Goal: Task Accomplishment & Management: Complete application form

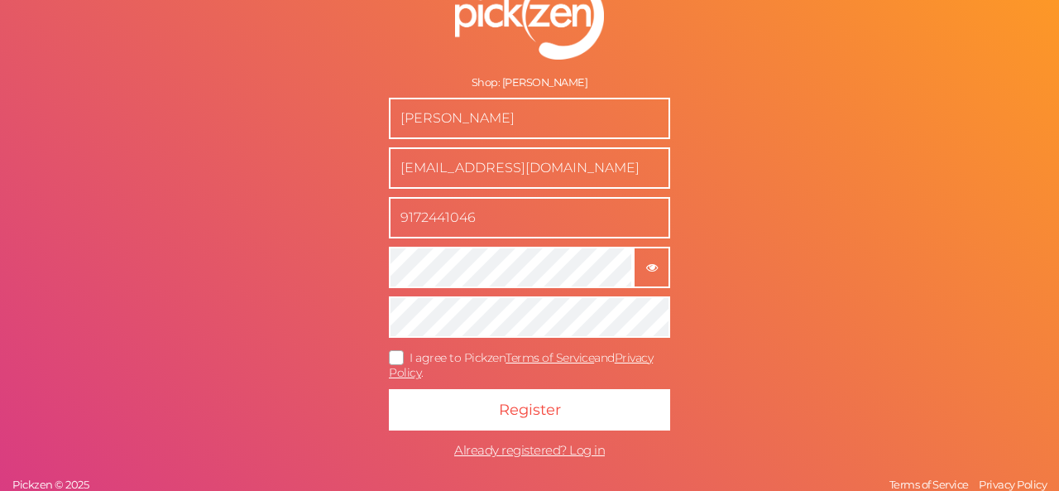
click at [641, 256] on button "× Show password" at bounding box center [651, 267] width 37 height 41
click at [629, 173] on input "[EMAIL_ADDRESS][DOMAIN_NAME]" at bounding box center [529, 167] width 281 height 41
click at [401, 356] on icon at bounding box center [397, 357] width 26 height 9
click at [0, 0] on input "I agree to Pickzen Terms of Service and Privacy Policy ." at bounding box center [0, 0] width 0 height 0
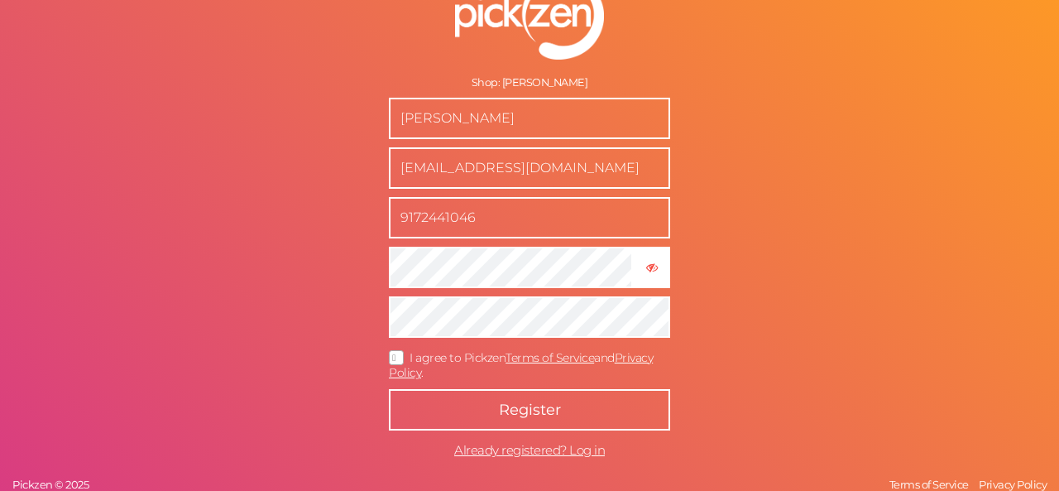
click at [468, 396] on button "Register" at bounding box center [529, 409] width 281 height 41
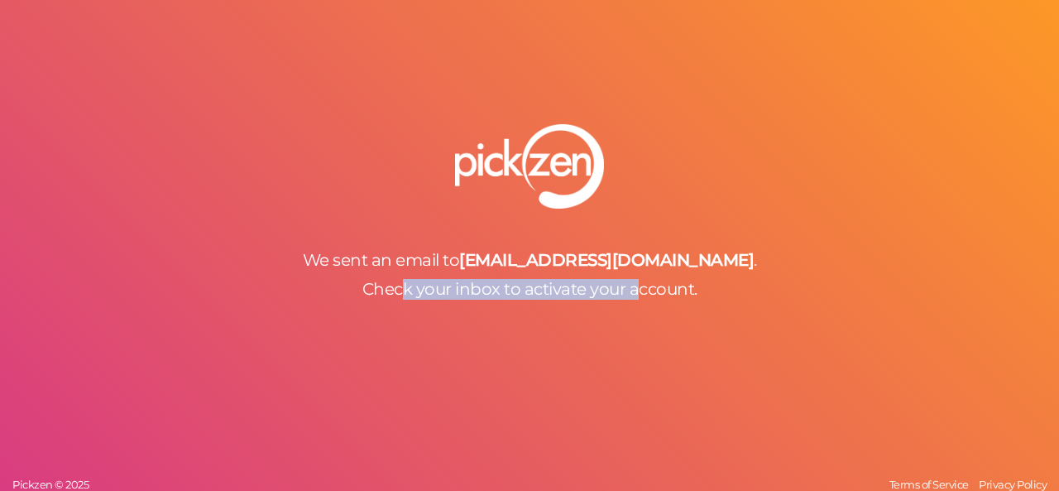
drag, startPoint x: 411, startPoint y: 285, endPoint x: 636, endPoint y: 279, distance: 224.4
click at [636, 279] on span "Check your inbox to activate your account." at bounding box center [530, 289] width 335 height 20
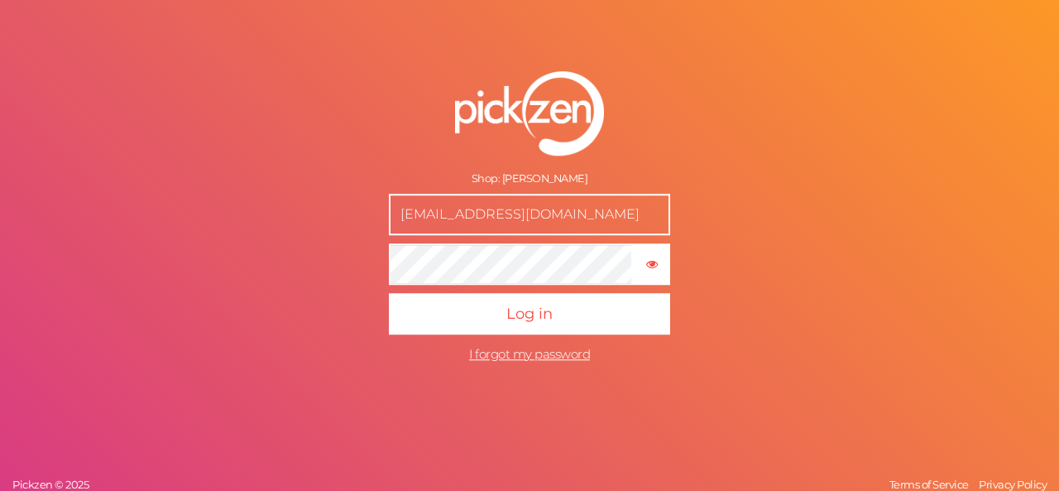
drag, startPoint x: 515, startPoint y: 175, endPoint x: 575, endPoint y: 175, distance: 60.4
click at [575, 175] on div "Shop: [PERSON_NAME]" at bounding box center [529, 178] width 281 height 13
drag, startPoint x: 447, startPoint y: 203, endPoint x: 658, endPoint y: 191, distance: 211.4
click at [658, 191] on form "Shop: Jannah Fragrances customerservice@jannahfragrance.com × Show password Log…" at bounding box center [530, 221] width 414 height 366
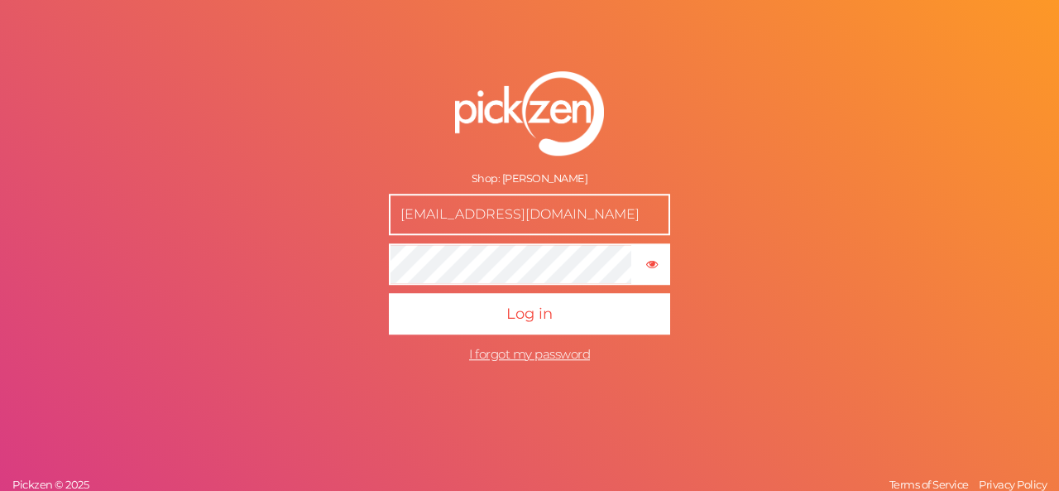
scroll to position [0, 0]
click at [702, 163] on form "Shop: Jannah Fragrances customerservice@jannahfragrance.com × Show password Log…" at bounding box center [530, 221] width 414 height 366
drag, startPoint x: 498, startPoint y: 221, endPoint x: 293, endPoint y: 192, distance: 207.3
click at [293, 192] on div "Shop: Jannah Fragrances customerservice@jannahfragrance.com × Show password Log…" at bounding box center [529, 245] width 1059 height 491
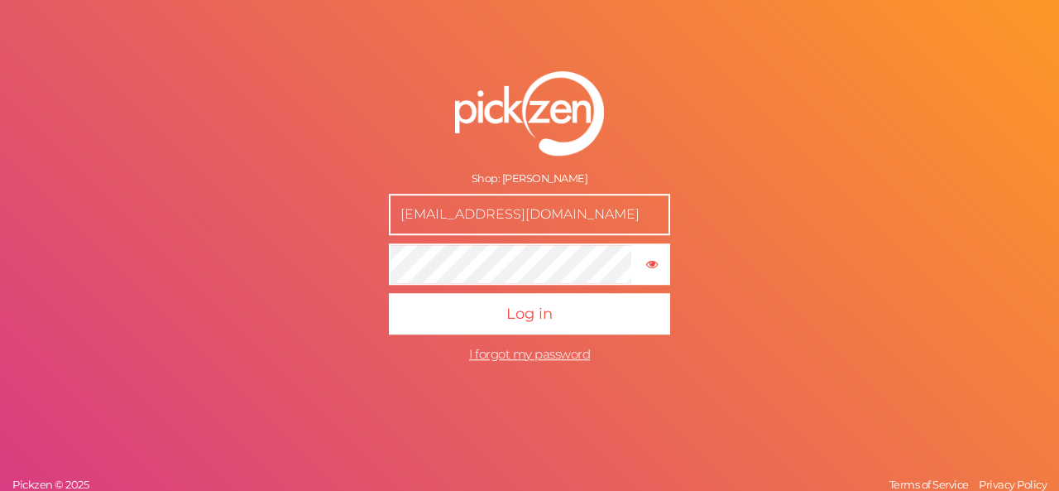
drag, startPoint x: 417, startPoint y: 196, endPoint x: 700, endPoint y: 186, distance: 283.2
click at [700, 186] on form "Shop: Jannah Fragrances customerservice@jannahfragrance.com × Show password Log…" at bounding box center [530, 221] width 414 height 366
drag, startPoint x: 750, startPoint y: 172, endPoint x: 734, endPoint y: 174, distance: 15.8
click at [751, 171] on div "Shop: Jannah Fragrances customerservice@jannahfragrance.com × Show password Log…" at bounding box center [529, 245] width 1059 height 491
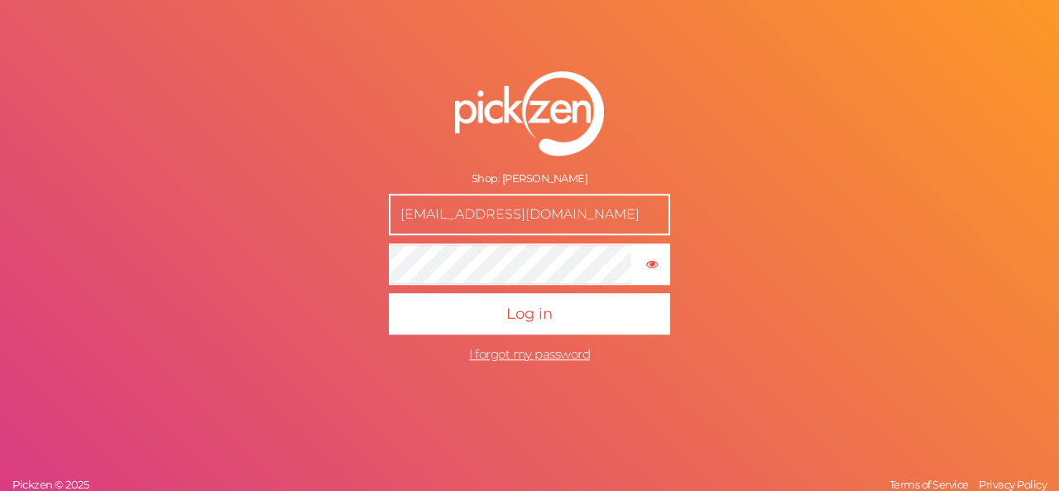
scroll to position [0, 0]
drag, startPoint x: 569, startPoint y: 209, endPoint x: 368, endPoint y: 209, distance: 201.1
click at [368, 209] on form "Shop: Jannah Fragrances customerservice@jannahfragrance.com × Show password Log…" at bounding box center [530, 221] width 414 height 366
drag, startPoint x: 282, startPoint y: 157, endPoint x: 339, endPoint y: 143, distance: 58.8
click at [281, 156] on div "Shop: Jannah Fragrances customerservice@jannahfragrance.com × Show password Log…" at bounding box center [529, 245] width 1059 height 491
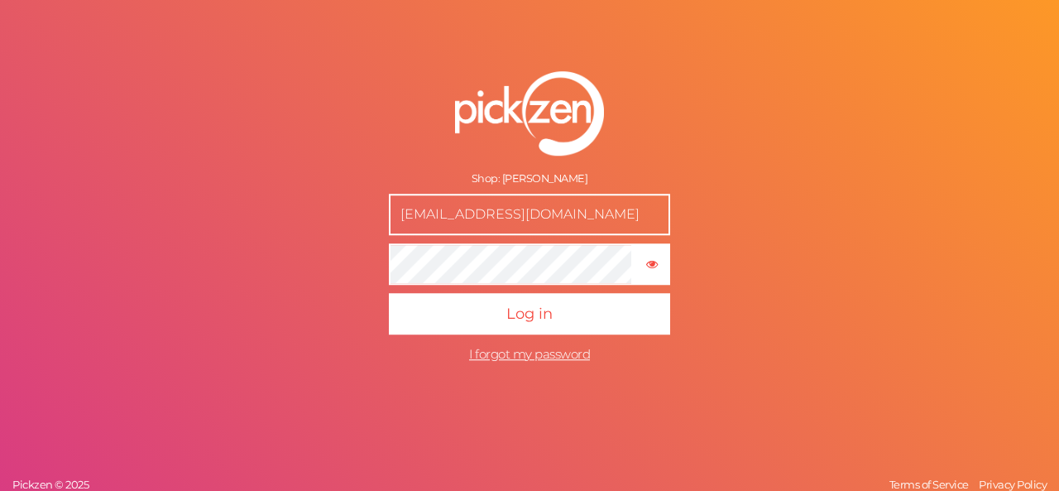
click at [801, 179] on div "Shop: Jannah Fragrances customerservice@jannahfragrance.com × Show password Log…" at bounding box center [529, 245] width 1059 height 491
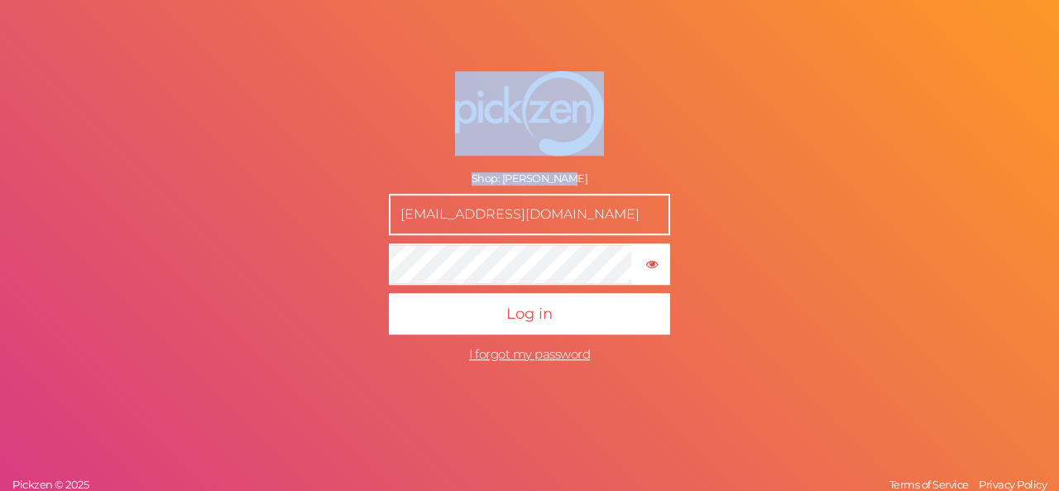
drag, startPoint x: 801, startPoint y: 179, endPoint x: 412, endPoint y: 154, distance: 389.8
click at [428, 160] on div "Shop: Jannah Fragrances customerservice@jannahfragrance.com × Show password Log…" at bounding box center [529, 245] width 1059 height 491
